Goal: Find specific page/section: Find specific page/section

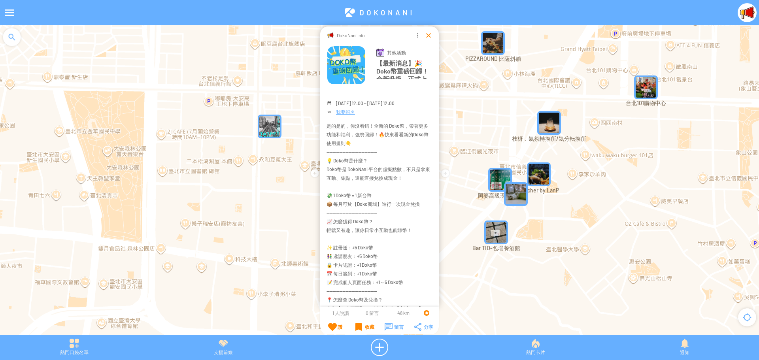
click at [426, 34] on div at bounding box center [428, 35] width 8 height 8
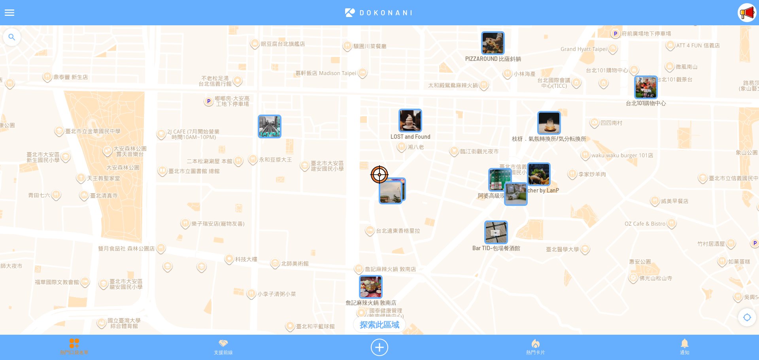
click at [75, 341] on div "熱門口袋名單" at bounding box center [74, 347] width 149 height 17
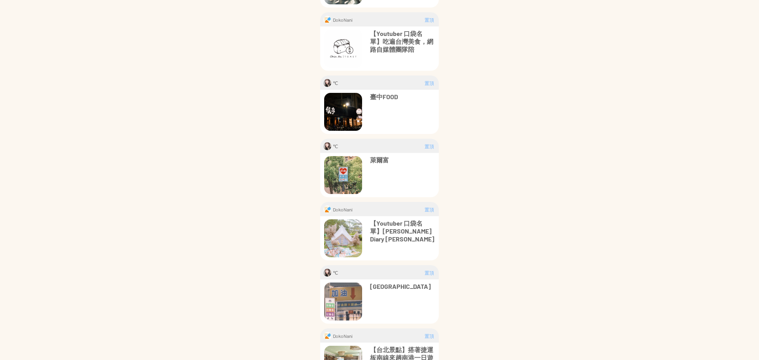
scroll to position [313, 0]
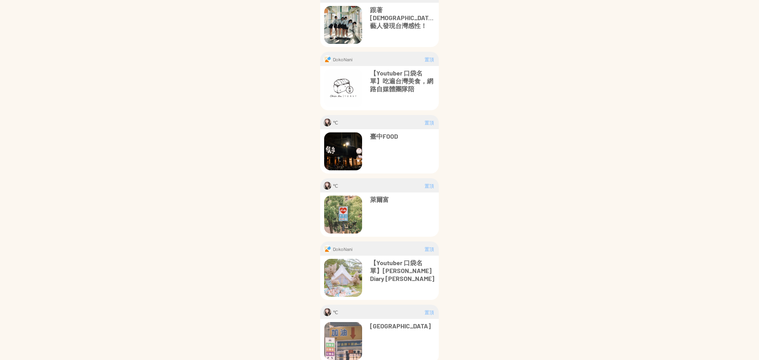
click at [376, 201] on p "萊爾富" at bounding box center [402, 200] width 65 height 8
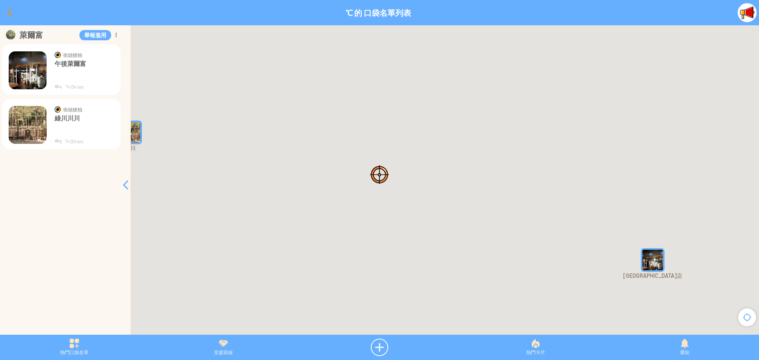
click at [8, 13] on div at bounding box center [9, 12] width 19 height 19
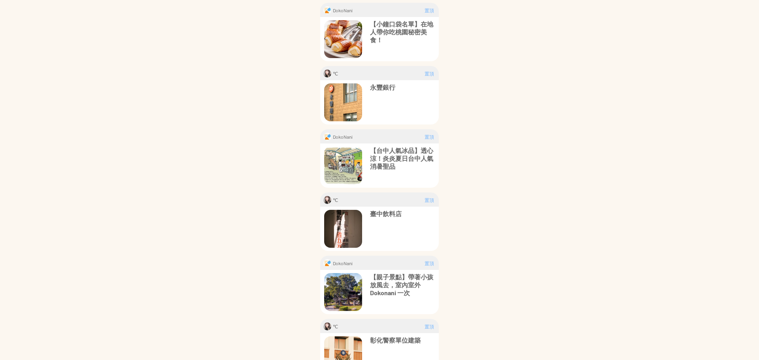
scroll to position [237, 0]
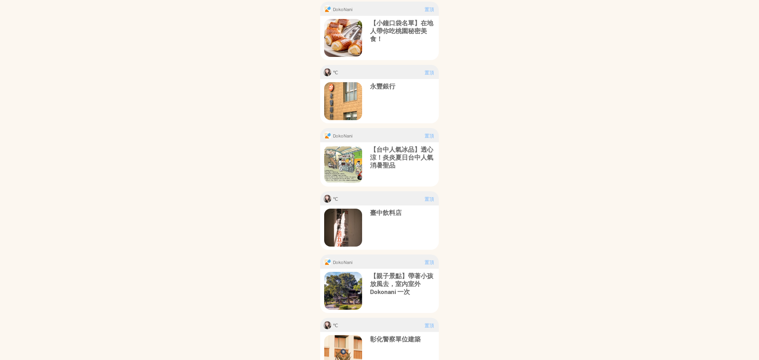
click at [379, 86] on p "永豐銀行" at bounding box center [402, 86] width 65 height 8
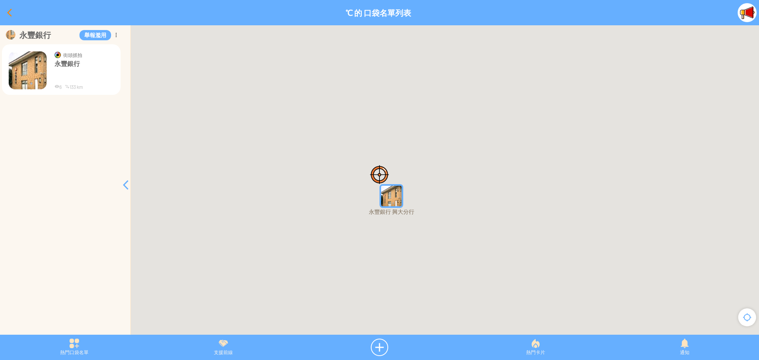
click at [2, 12] on div at bounding box center [9, 12] width 19 height 19
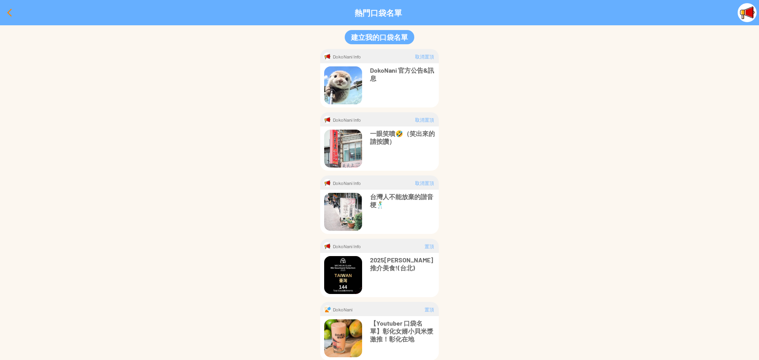
click at [5, 10] on div at bounding box center [9, 12] width 19 height 19
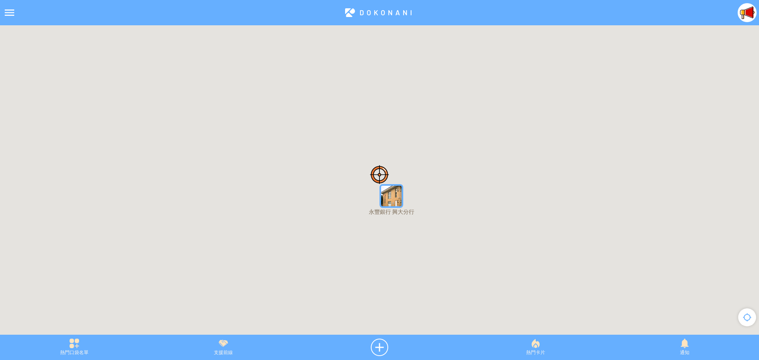
click at [5, 10] on div at bounding box center [9, 12] width 19 height 19
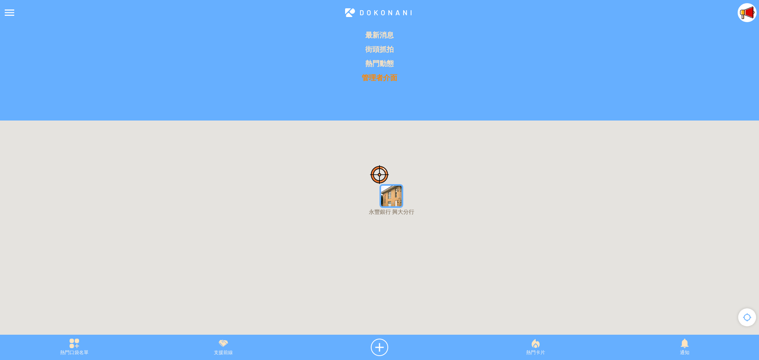
click at [378, 78] on p "管理者介面" at bounding box center [379, 77] width 749 height 9
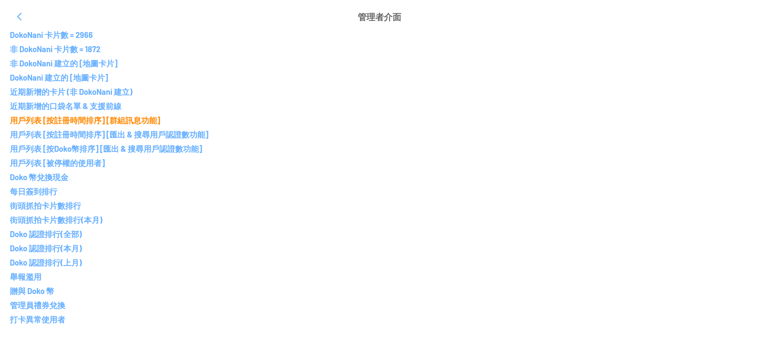
click at [70, 119] on p "用戶列表 [按註冊時間排序] [群組訊息功能]" at bounding box center [379, 119] width 739 height 9
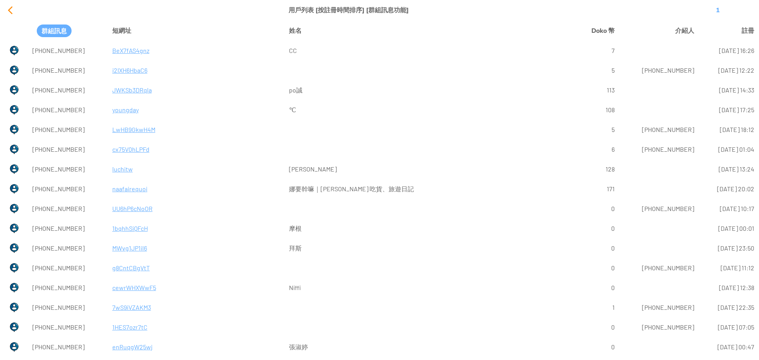
click at [8, 11] on div at bounding box center [10, 10] width 19 height 19
